Goal: Task Accomplishment & Management: Manage account settings

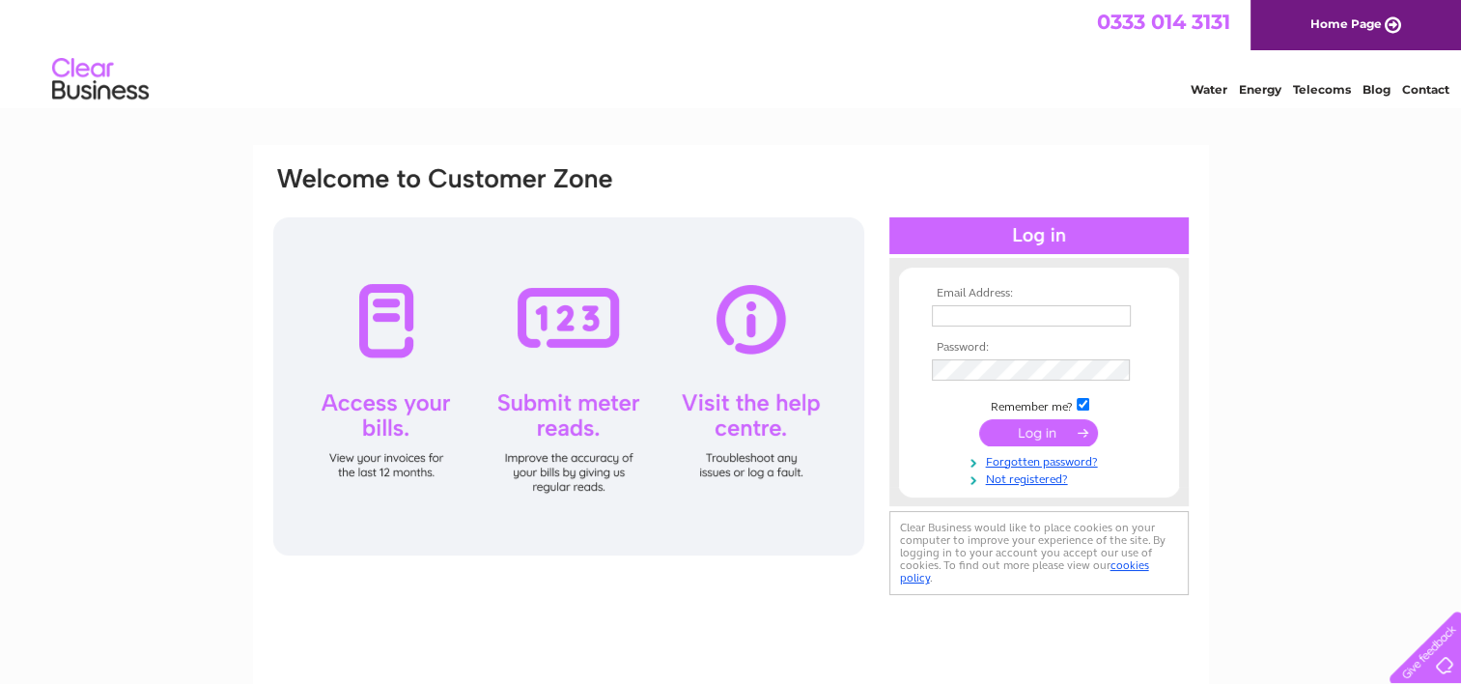
type input "[PERSON_NAME][EMAIL_ADDRESS][DOMAIN_NAME]"
click at [1046, 430] on input "submit" at bounding box center [1038, 432] width 119 height 27
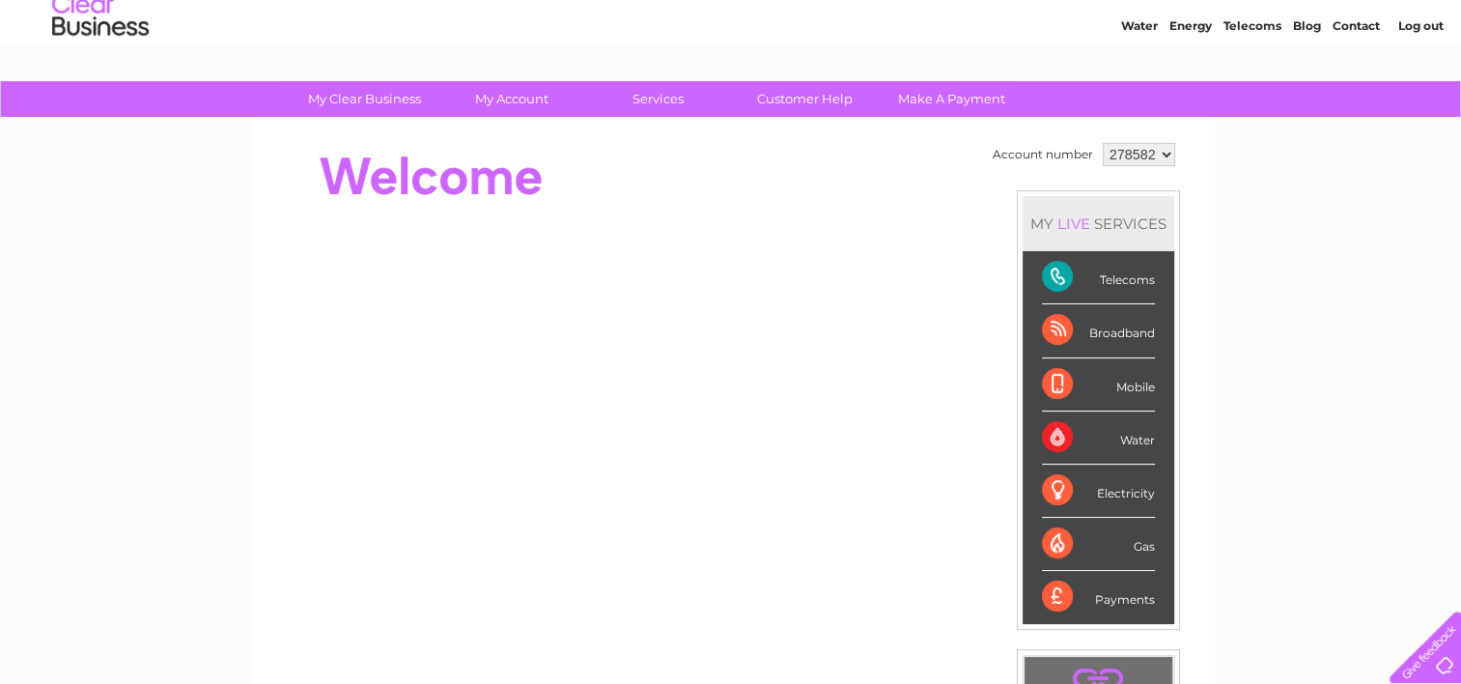
scroll to position [97, 0]
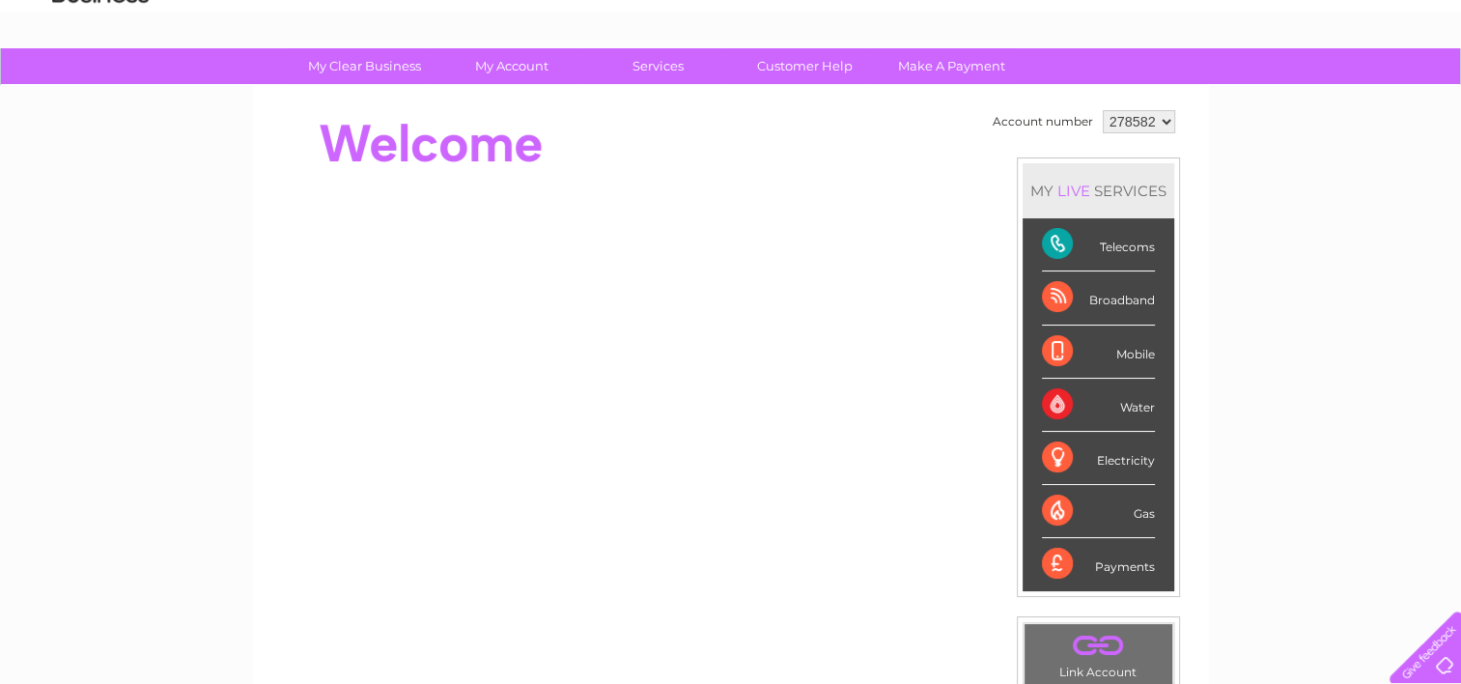
click at [1068, 245] on div "Telecoms" at bounding box center [1098, 244] width 113 height 53
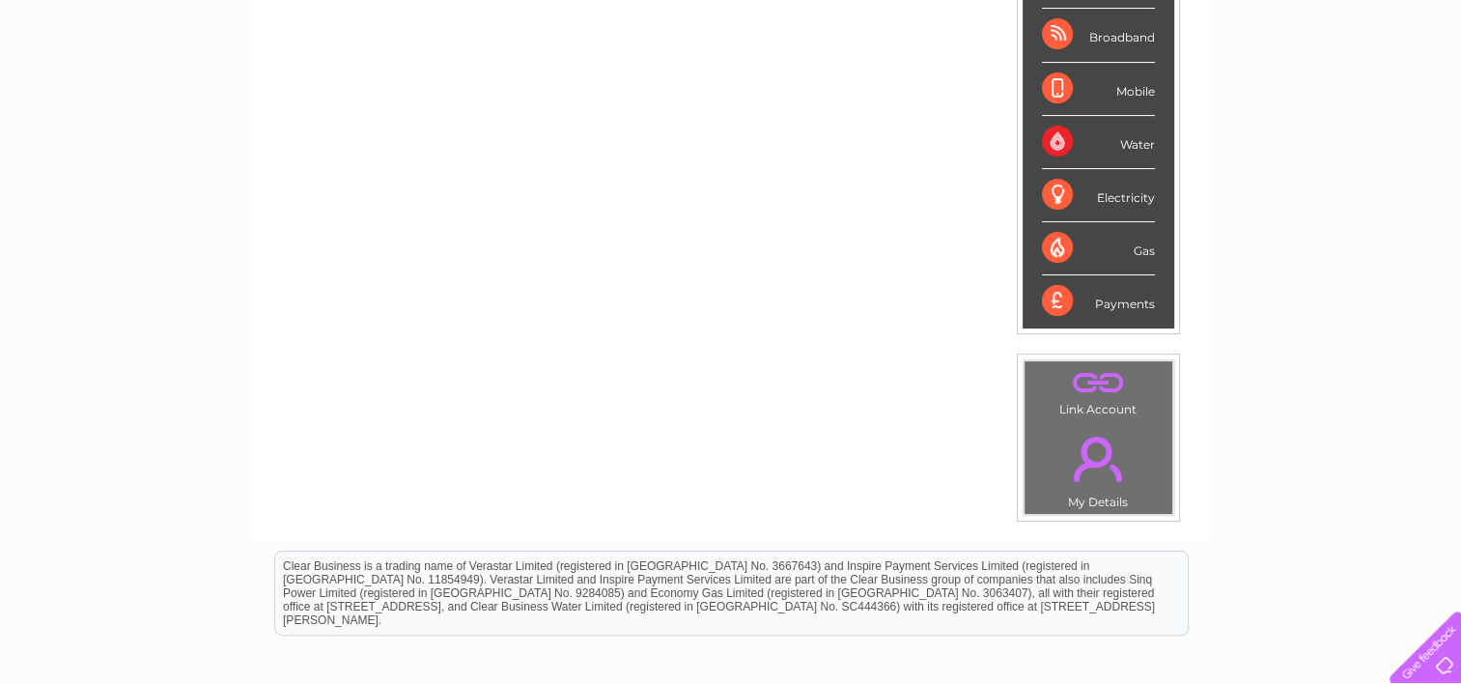
scroll to position [170, 0]
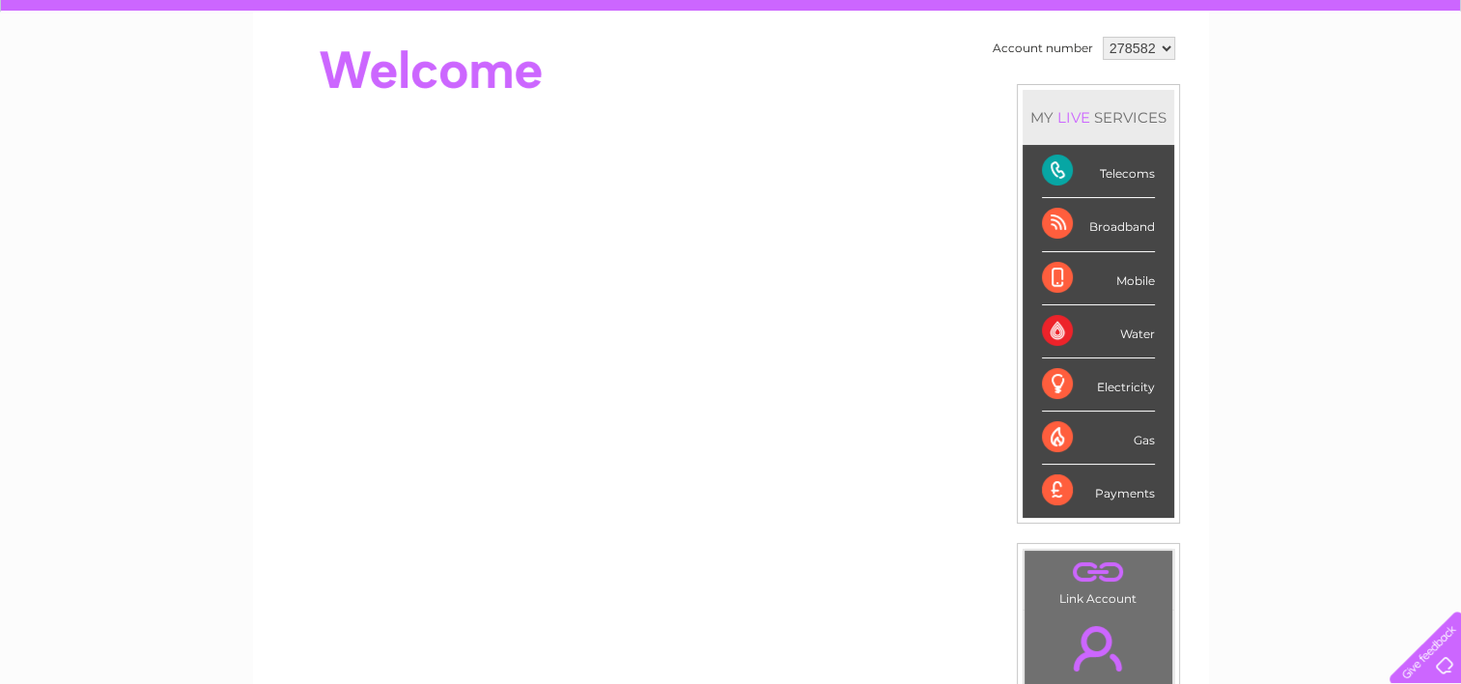
click at [1051, 483] on div "Payments" at bounding box center [1098, 491] width 113 height 52
click at [1126, 174] on div "Telecoms" at bounding box center [1098, 171] width 113 height 53
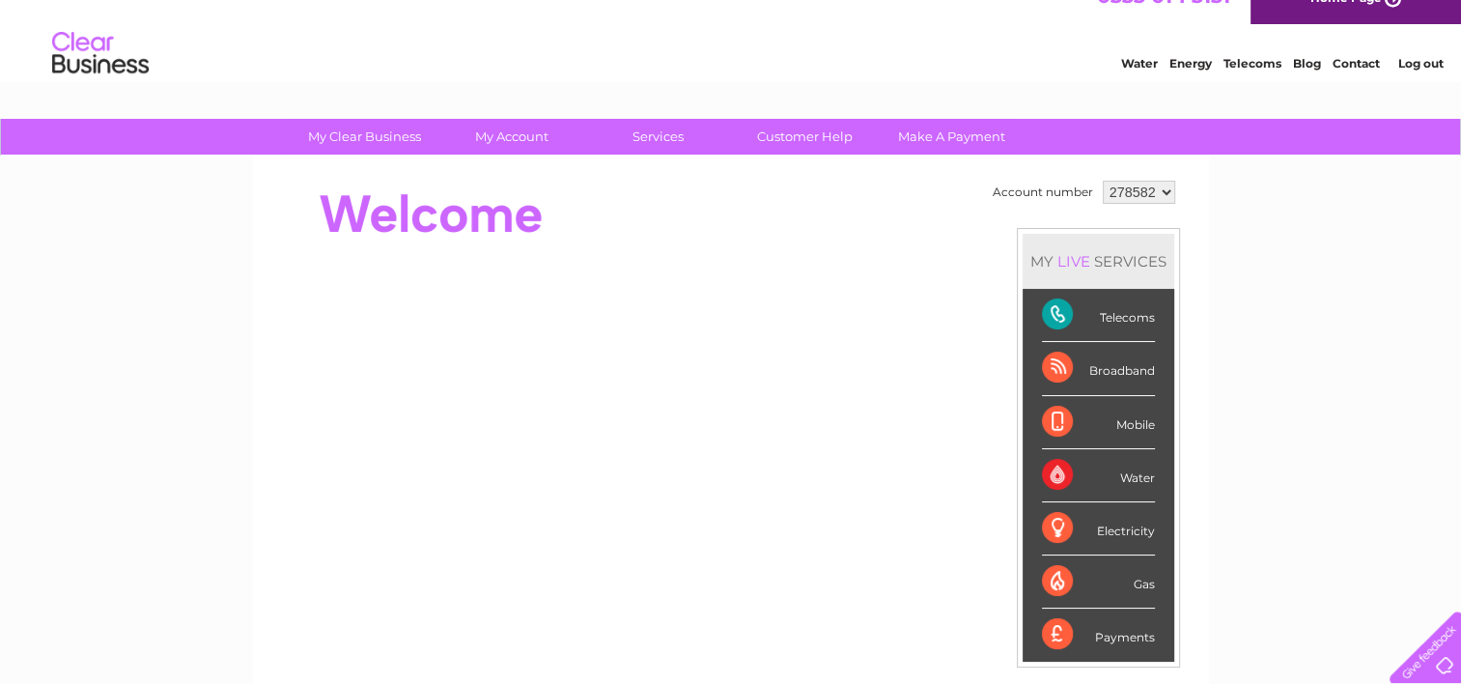
scroll to position [0, 0]
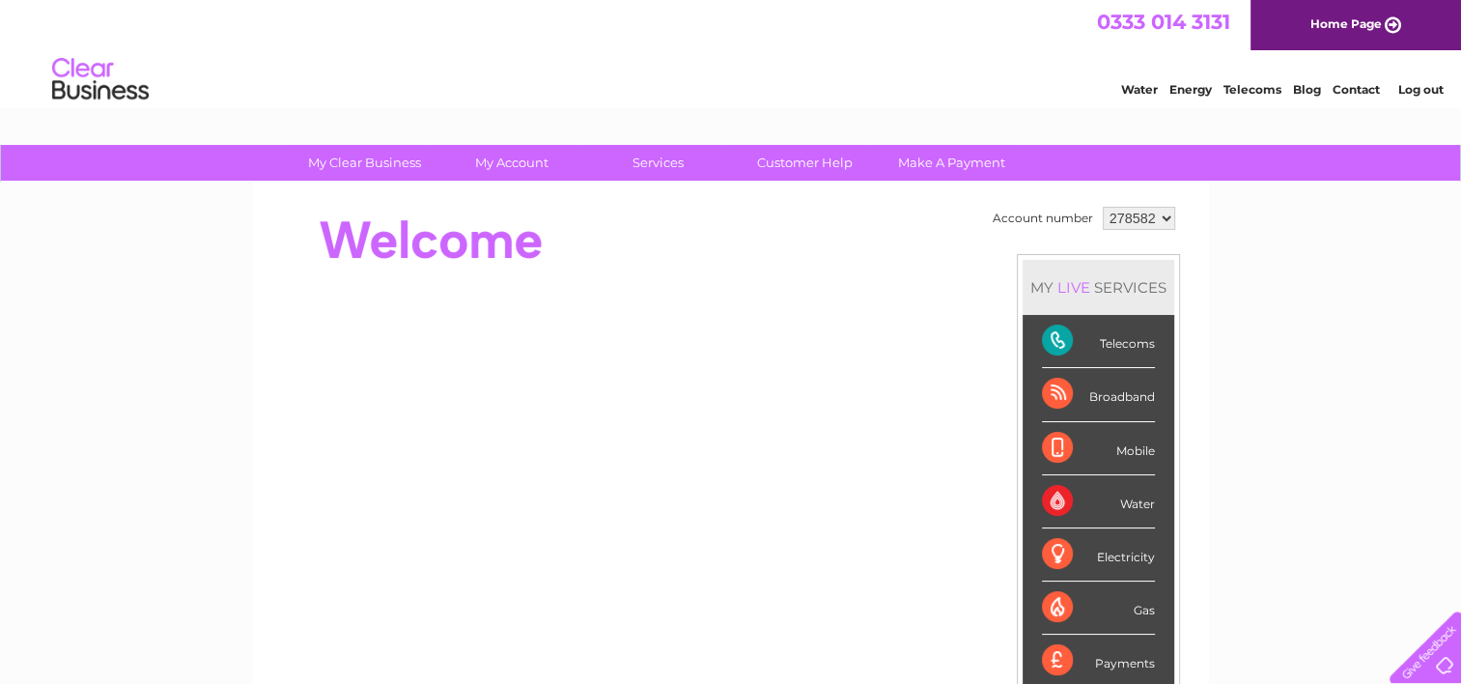
click at [1103, 388] on div "Broadband" at bounding box center [1098, 394] width 113 height 53
click at [1063, 339] on div "Telecoms" at bounding box center [1098, 341] width 113 height 53
drag, startPoint x: 1063, startPoint y: 339, endPoint x: 1136, endPoint y: 337, distance: 73.4
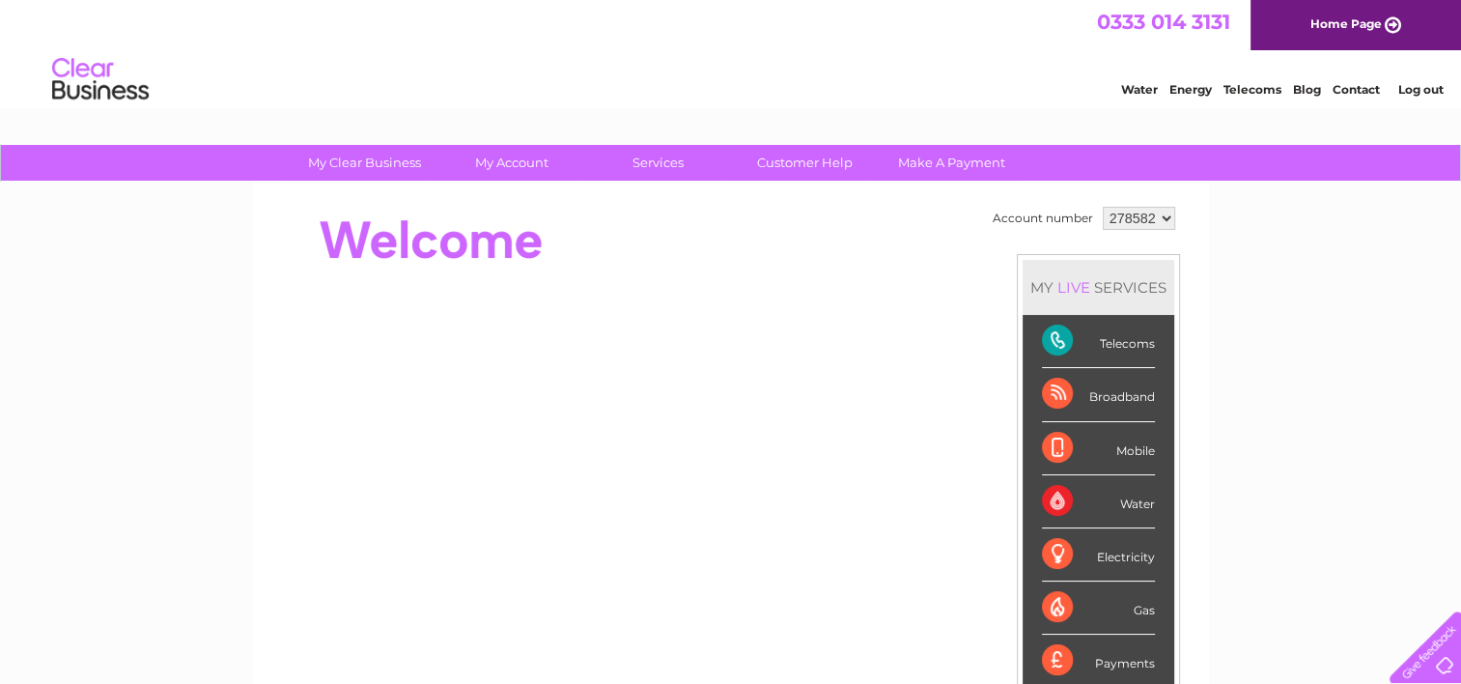
click at [1136, 337] on div "Telecoms" at bounding box center [1098, 341] width 113 height 53
click at [1141, 387] on div "Broadband" at bounding box center [1098, 394] width 113 height 53
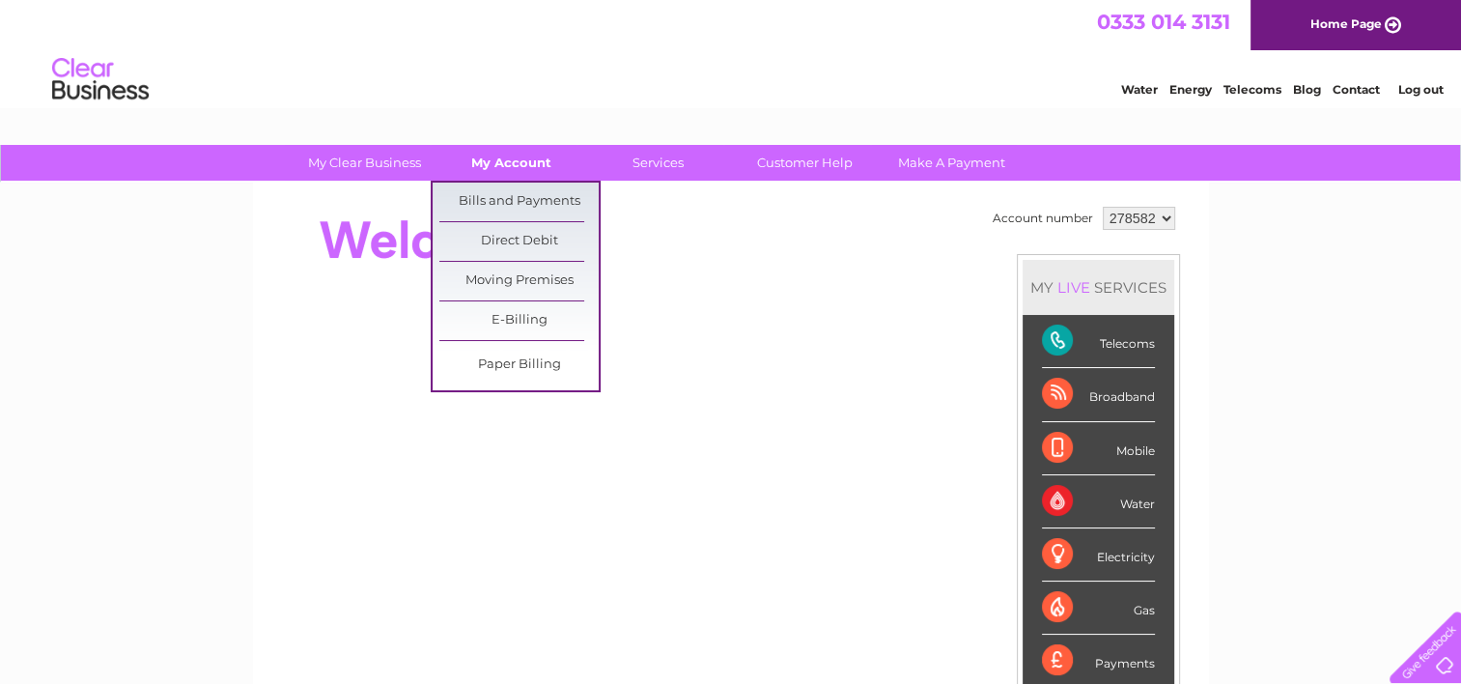
click at [516, 164] on link "My Account" at bounding box center [511, 163] width 159 height 36
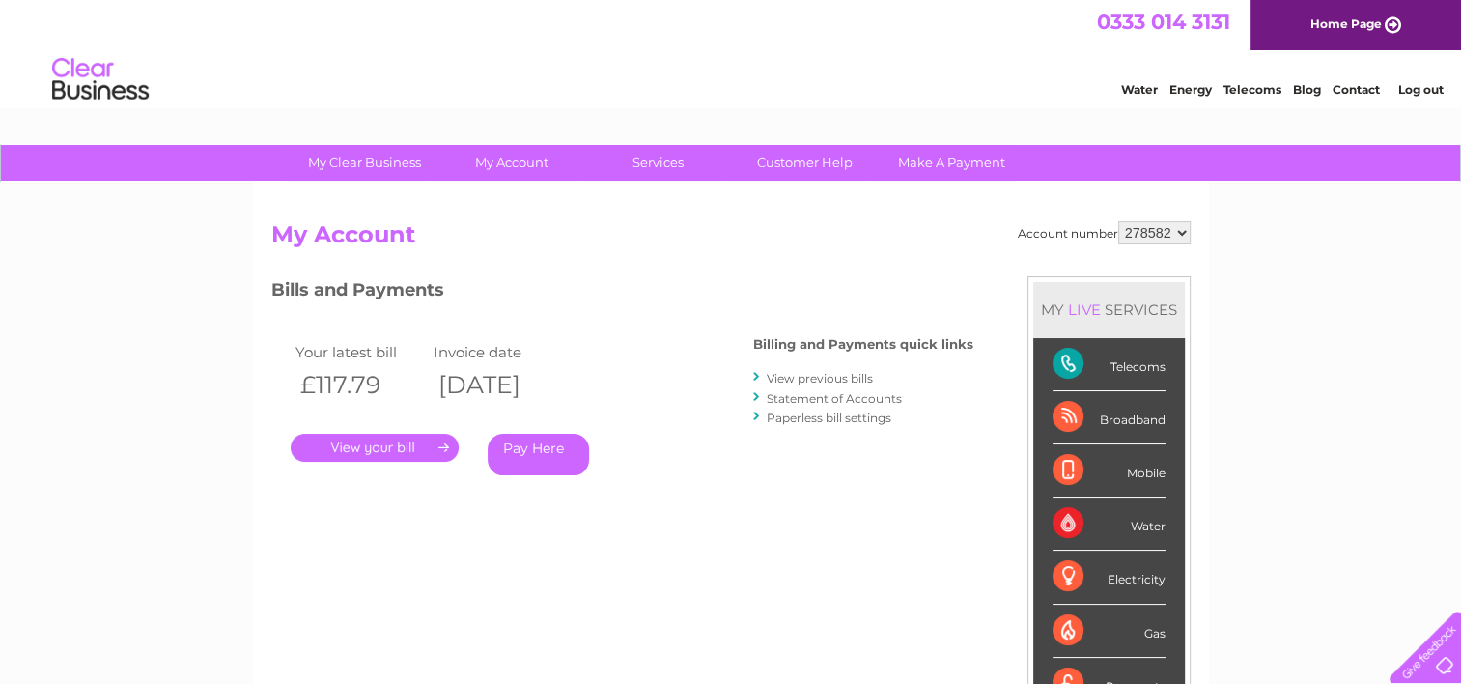
click at [518, 197] on div "Account number 278582 My Account MY LIVE SERVICES Telecoms Broadband Mobile Wat…" at bounding box center [731, 502] width 956 height 639
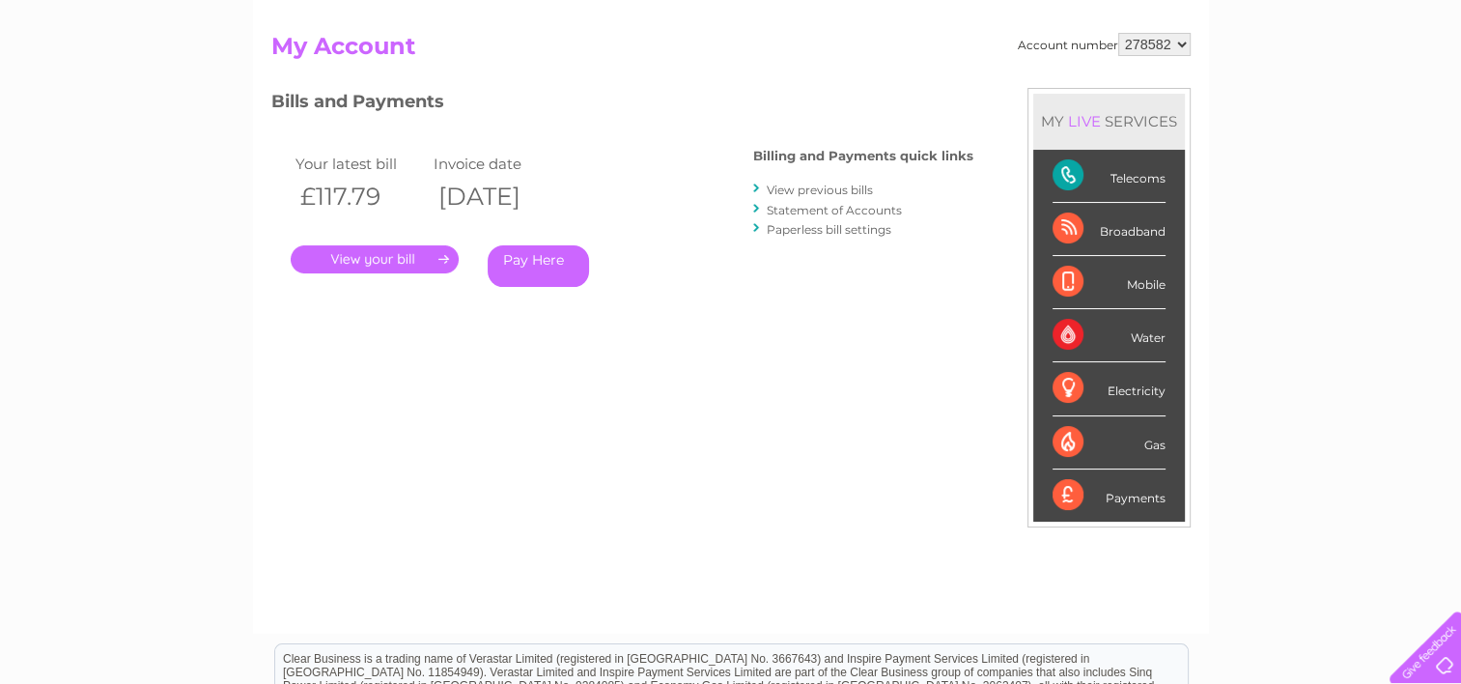
scroll to position [193, 0]
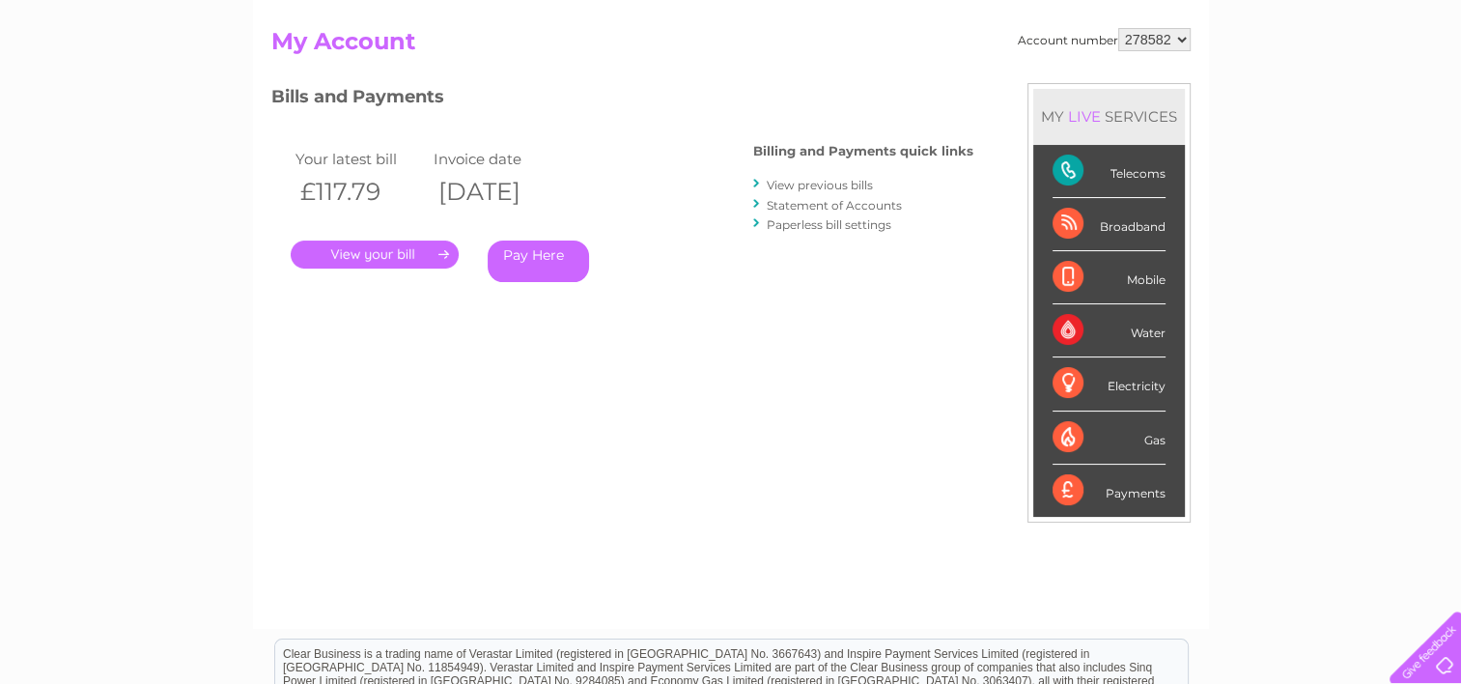
click at [801, 185] on link "View previous bills" at bounding box center [820, 185] width 106 height 14
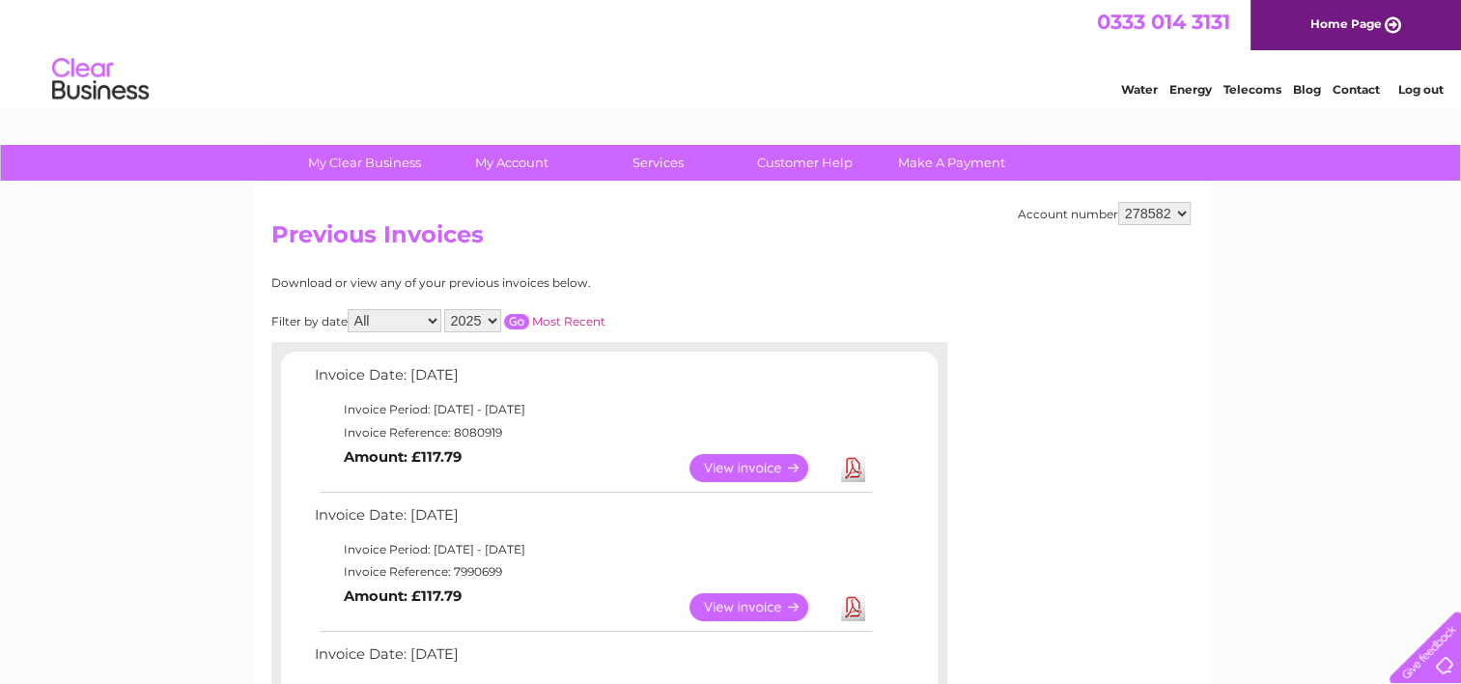
scroll to position [290, 0]
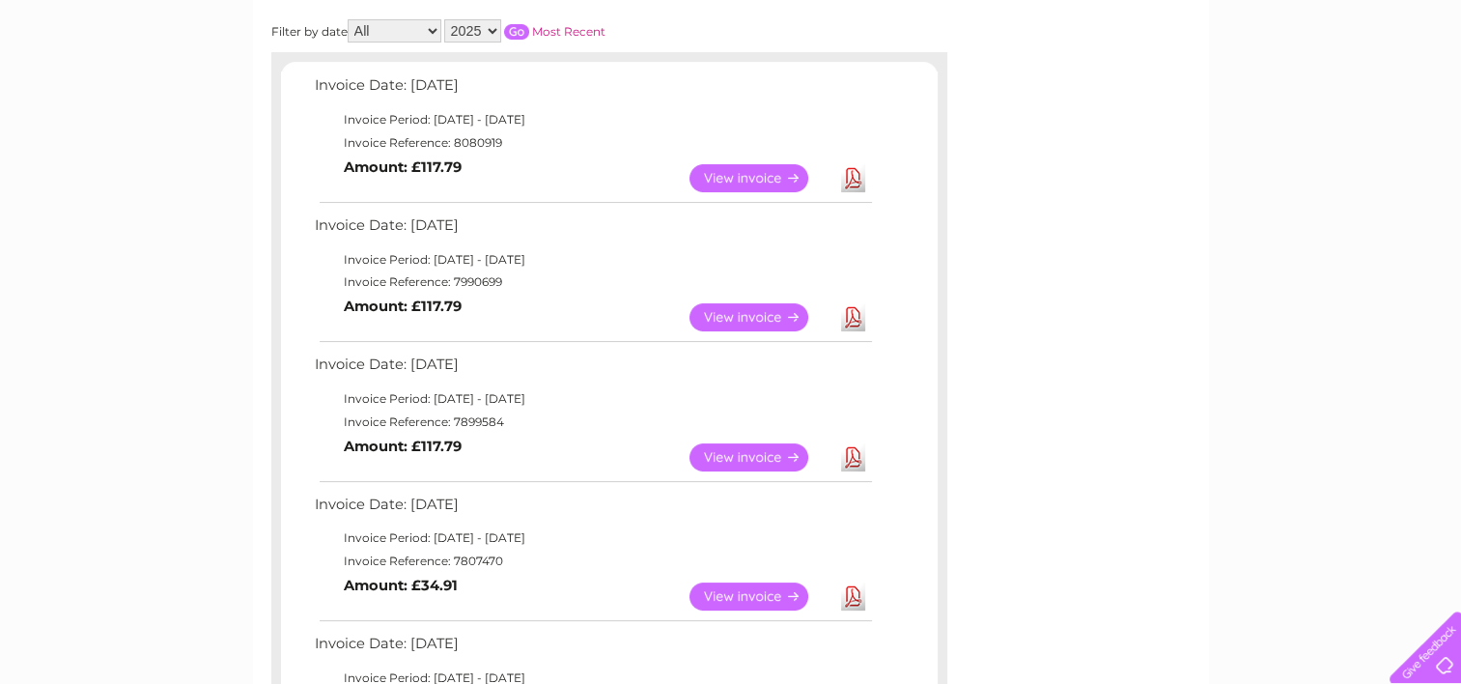
click at [849, 456] on link "Download" at bounding box center [853, 457] width 24 height 28
click at [788, 453] on link "View" at bounding box center [761, 457] width 142 height 28
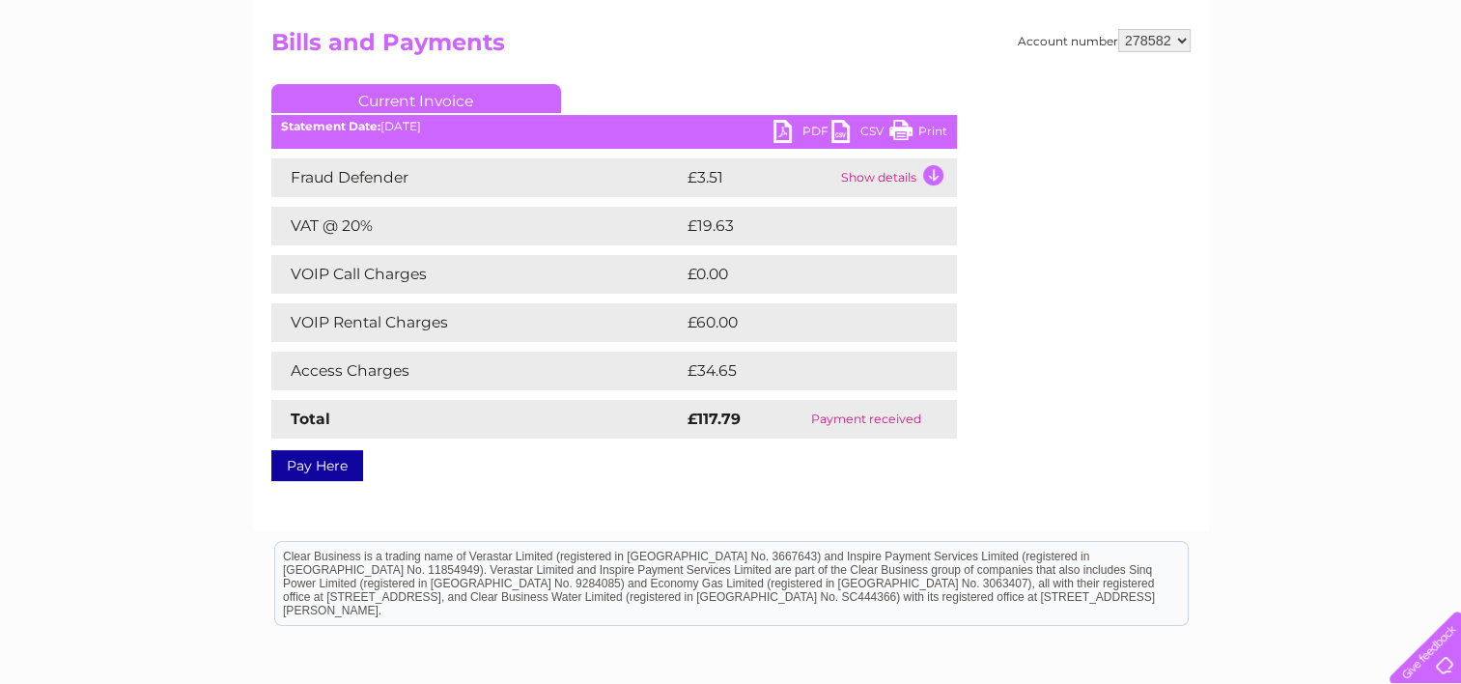
scroll to position [193, 0]
click at [922, 127] on link "Print" at bounding box center [919, 133] width 58 height 28
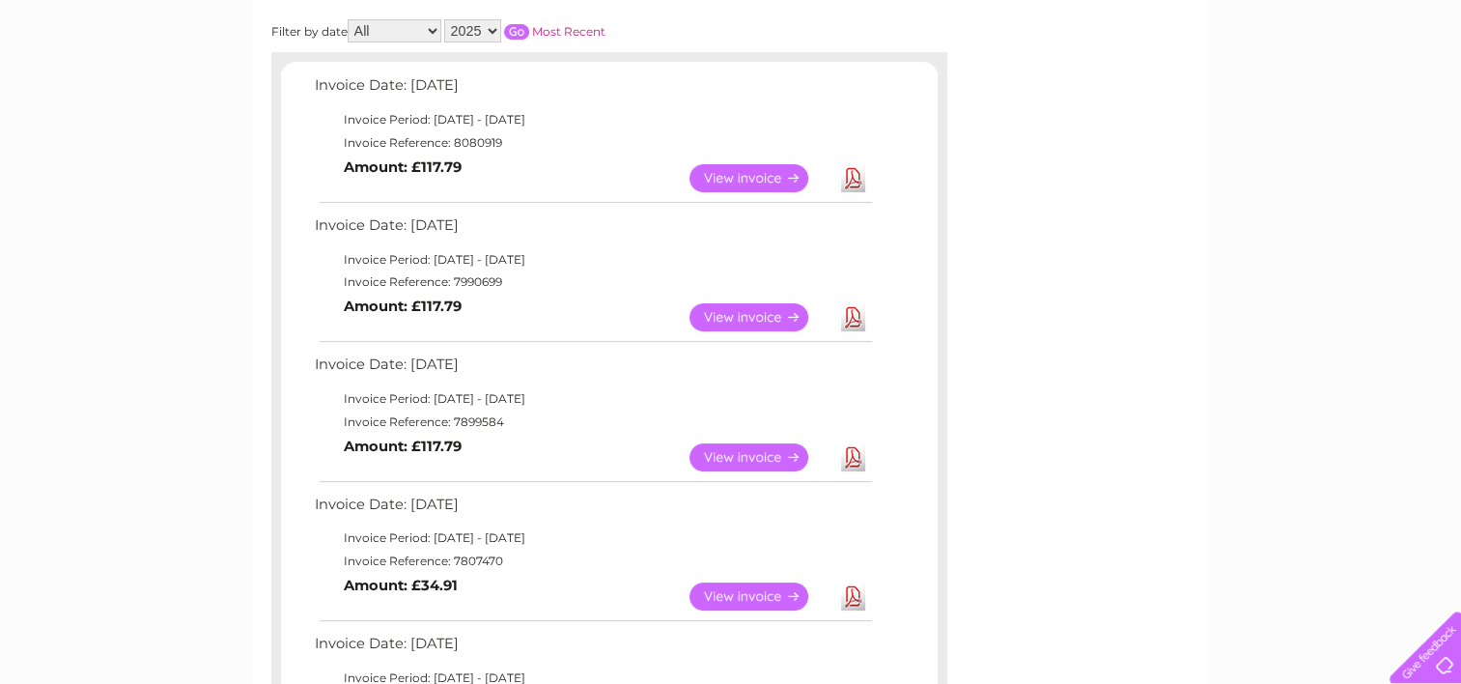
click at [804, 456] on link "View" at bounding box center [761, 457] width 142 height 28
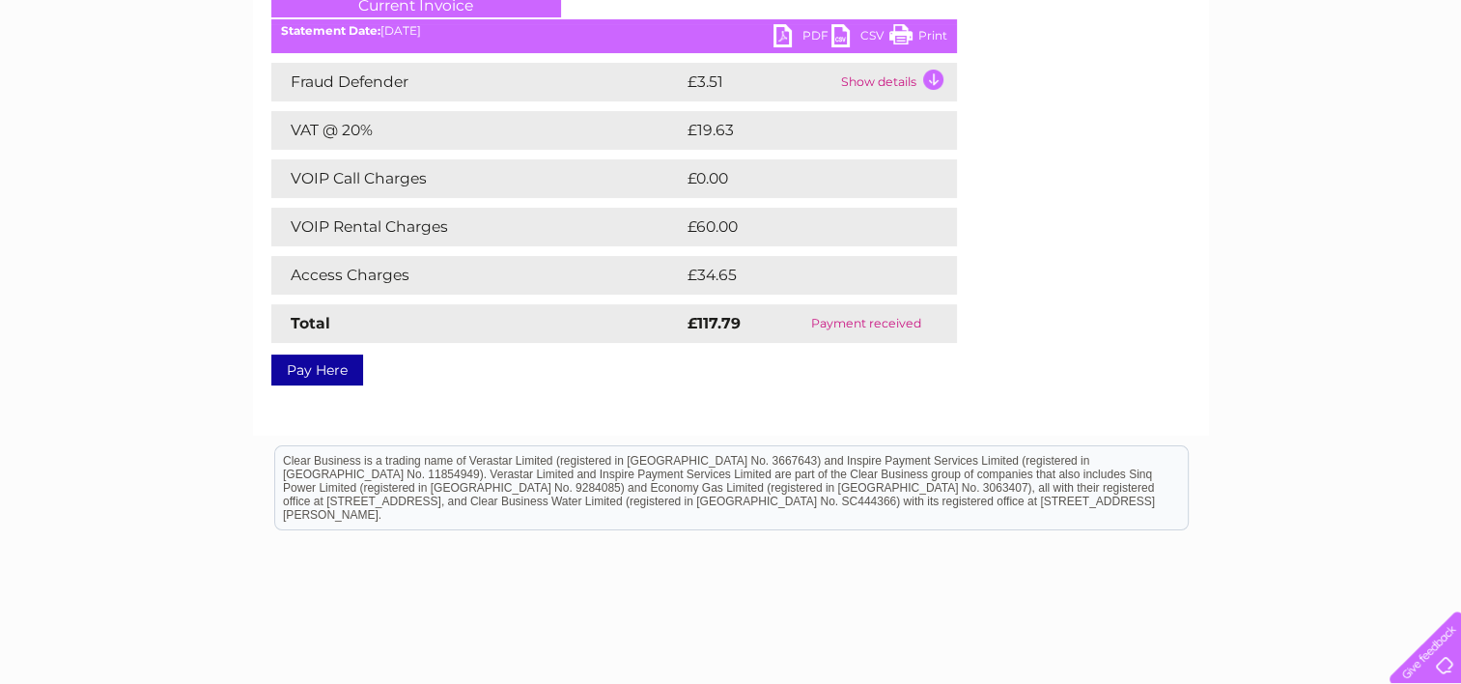
scroll to position [290, 0]
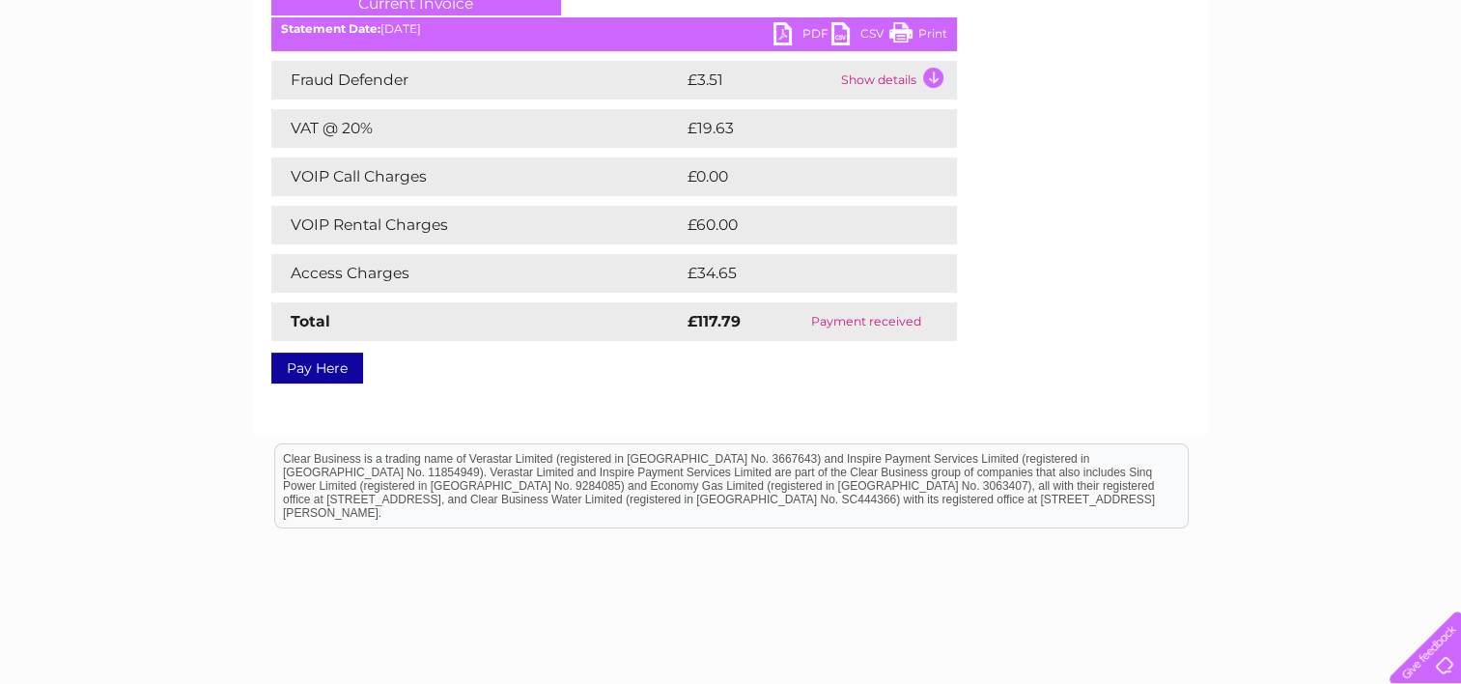
click at [794, 35] on link "PDF" at bounding box center [803, 36] width 58 height 28
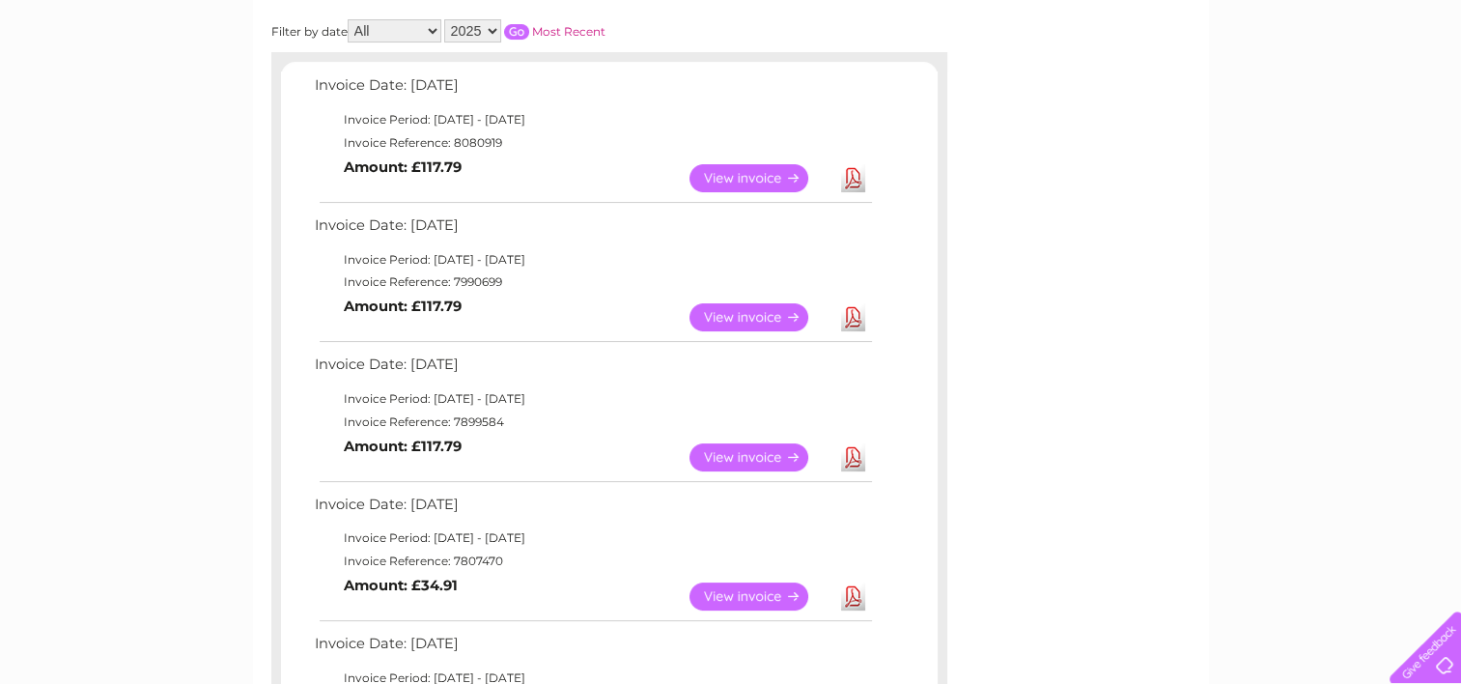
click at [796, 453] on link "View" at bounding box center [761, 457] width 142 height 28
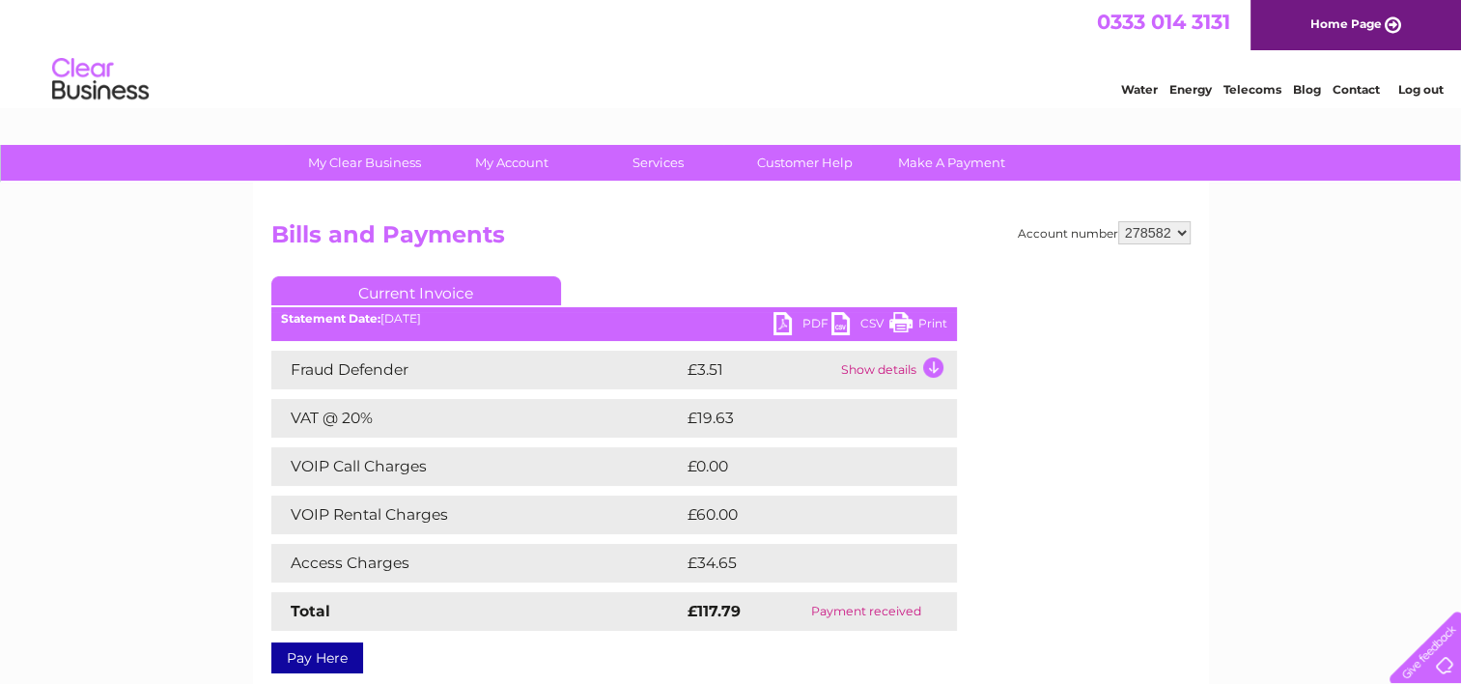
click at [782, 321] on link "PDF" at bounding box center [803, 326] width 58 height 28
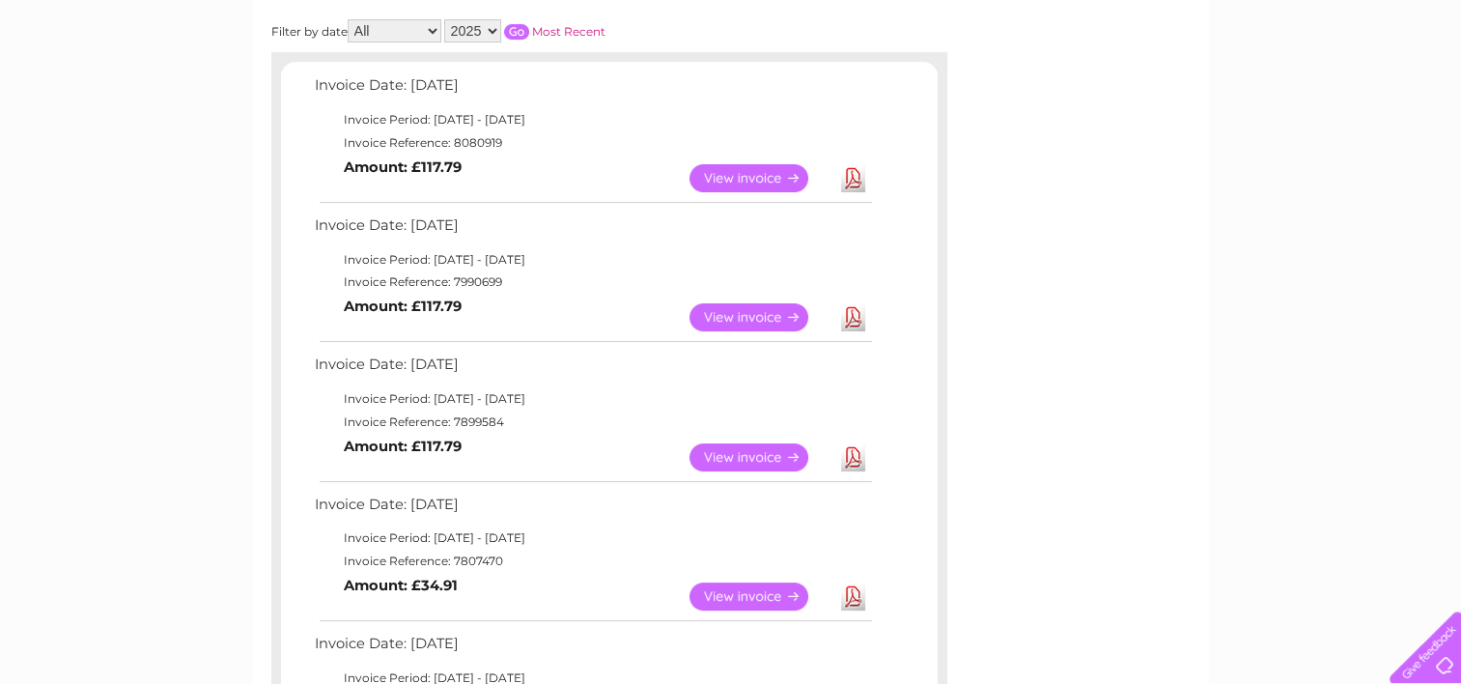
click at [794, 313] on link "View" at bounding box center [761, 317] width 142 height 28
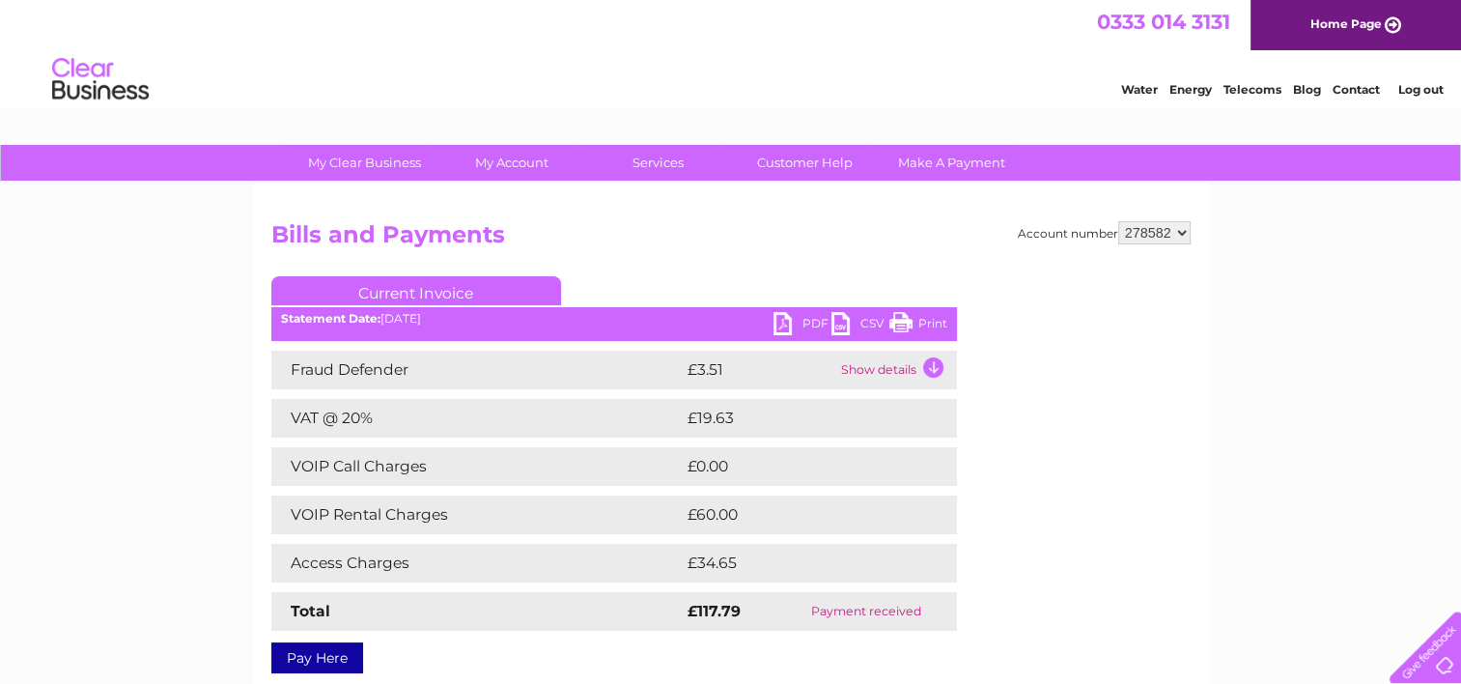
click at [786, 320] on link "PDF" at bounding box center [803, 326] width 58 height 28
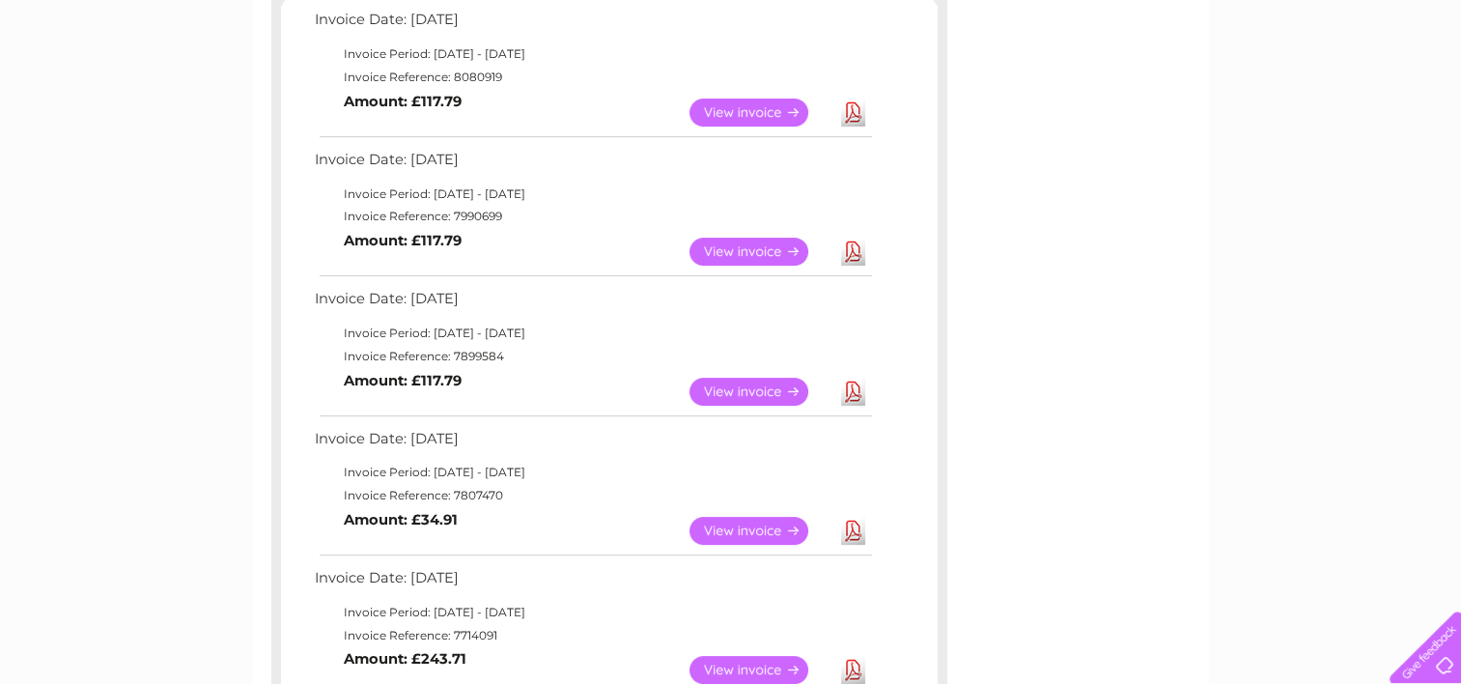
scroll to position [386, 0]
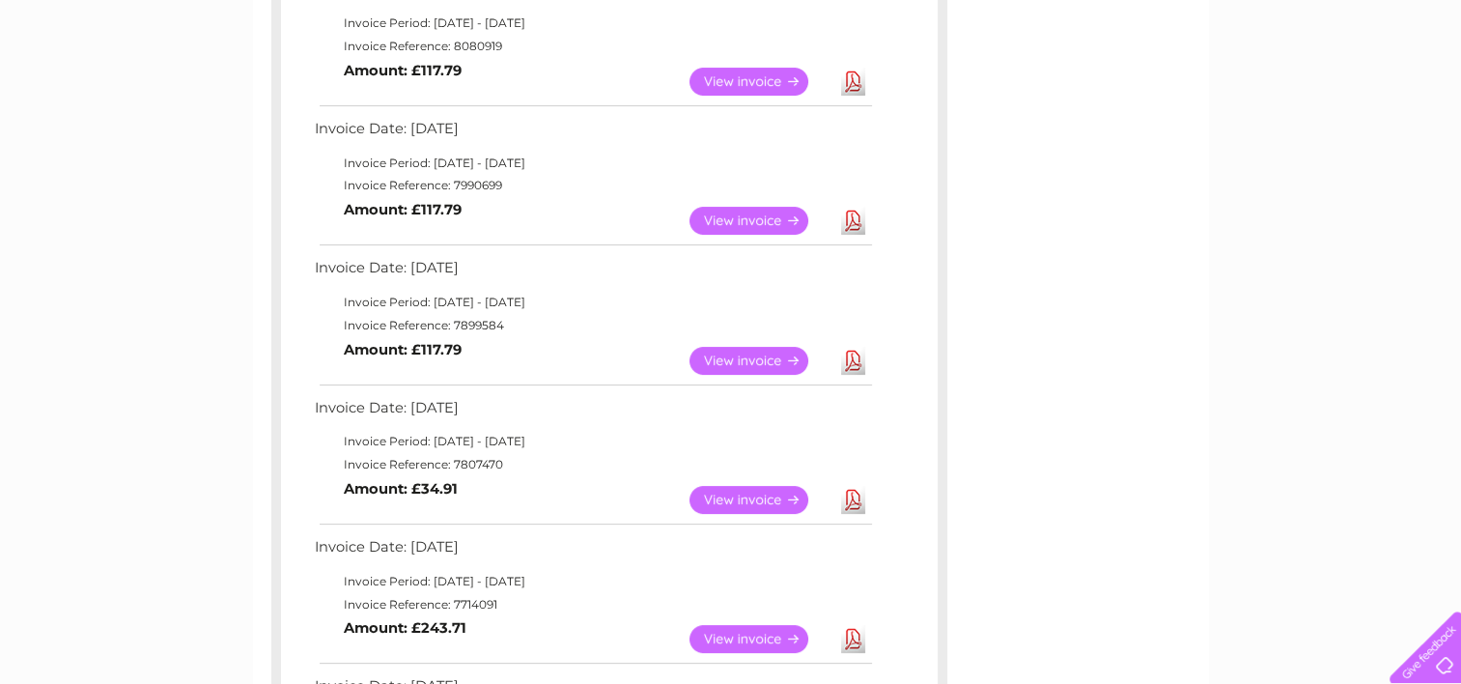
click at [790, 497] on link "View" at bounding box center [761, 500] width 142 height 28
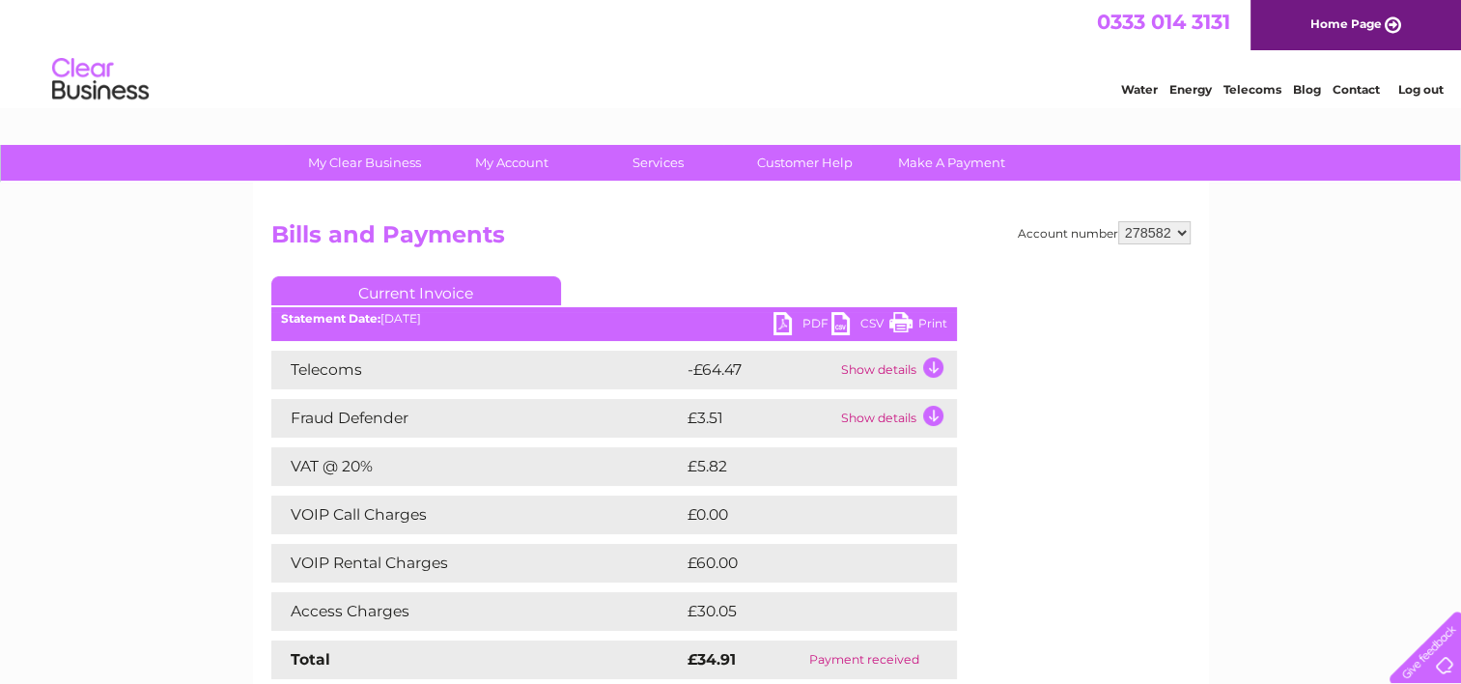
click at [784, 324] on link "PDF" at bounding box center [803, 326] width 58 height 28
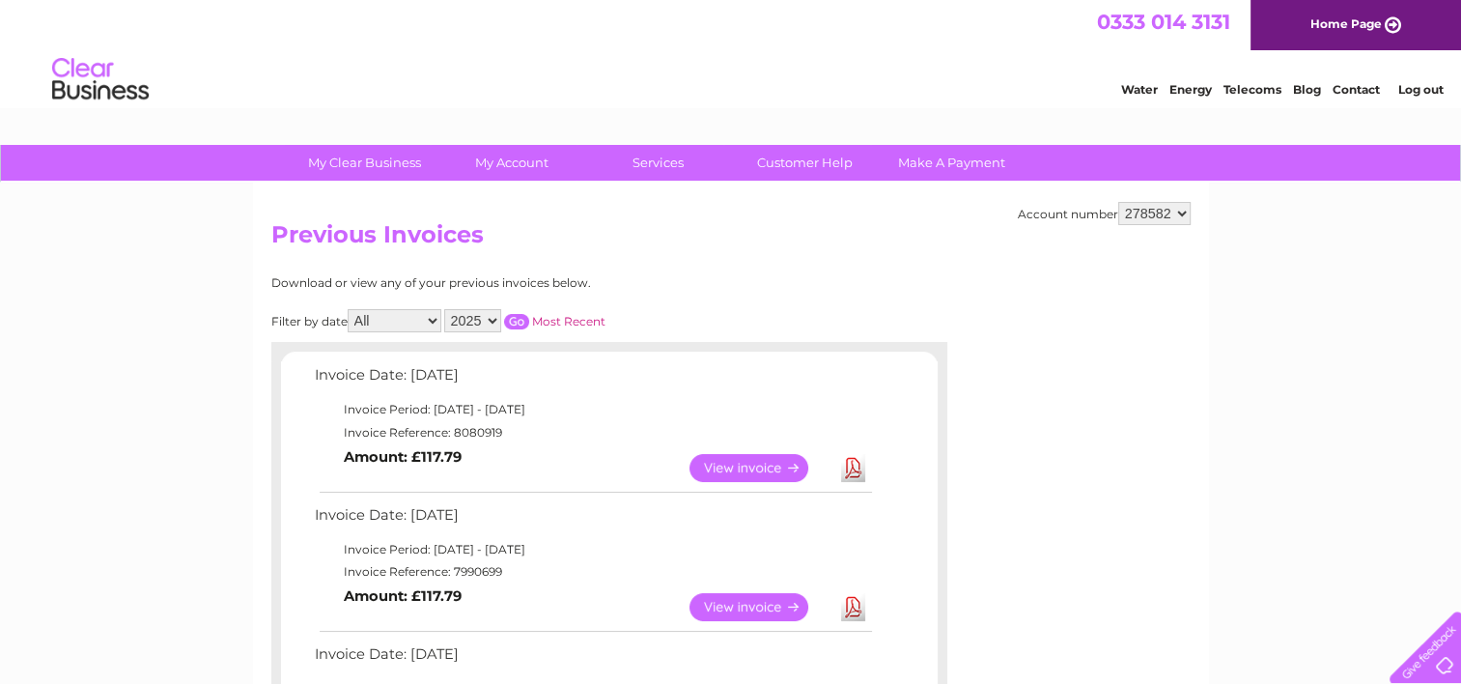
click at [792, 463] on link "View" at bounding box center [761, 468] width 142 height 28
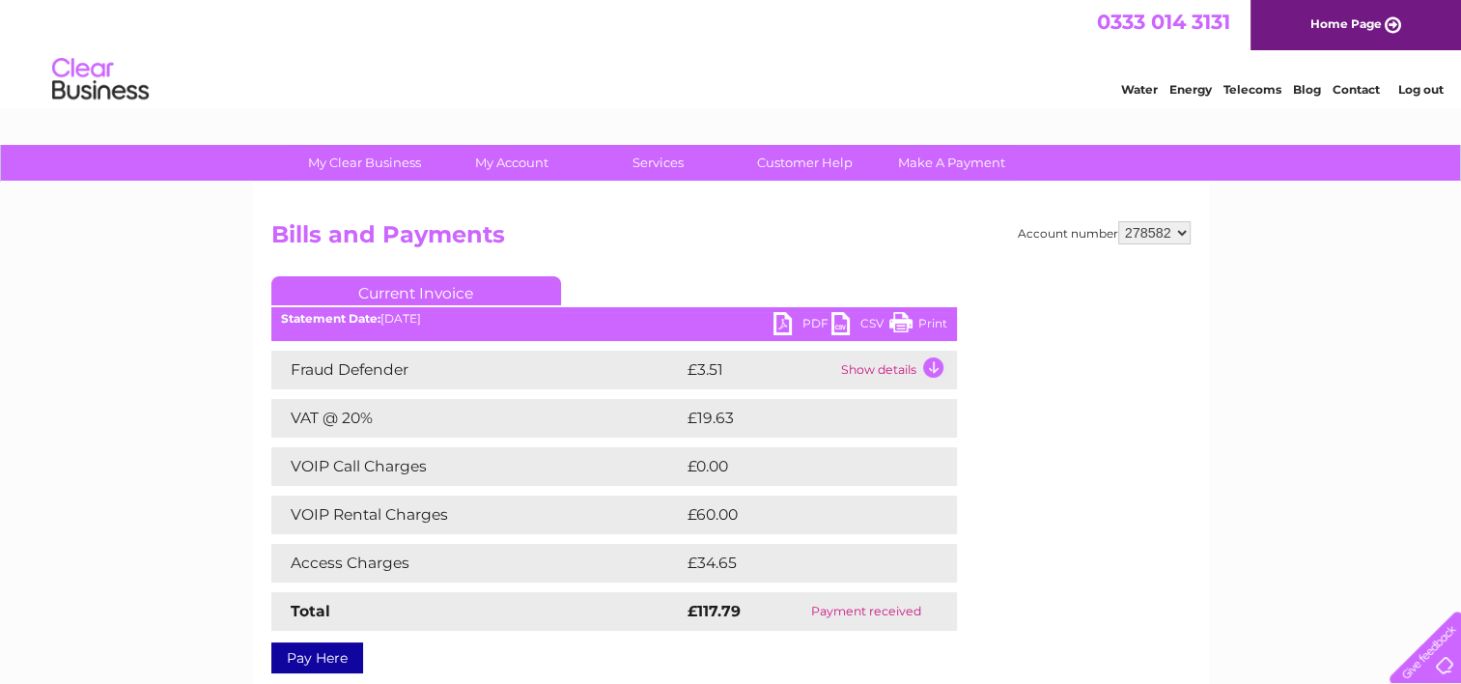
click at [805, 321] on link "PDF" at bounding box center [803, 326] width 58 height 28
